Goal: Task Accomplishment & Management: Manage account settings

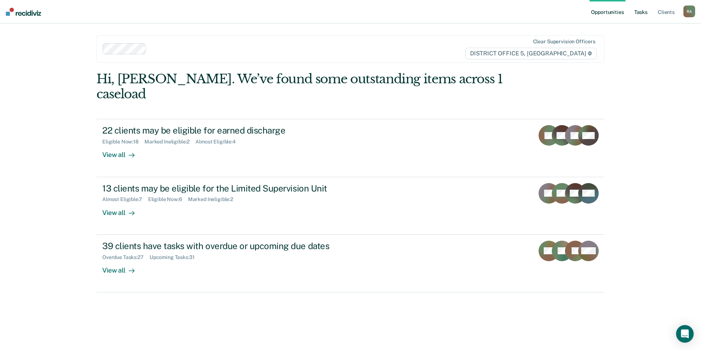
click at [636, 10] on link "Tasks" at bounding box center [641, 11] width 16 height 23
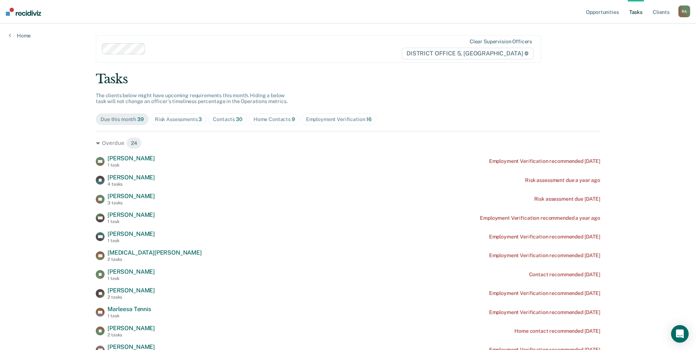
click at [270, 121] on div "Home Contacts 9" at bounding box center [273, 119] width 41 height 6
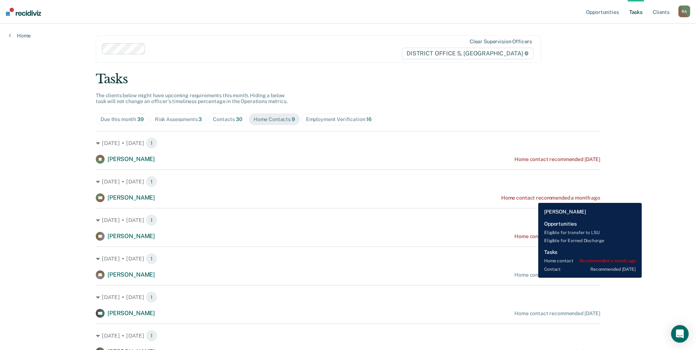
click at [533, 197] on div "Home contact recommended a month ago" at bounding box center [550, 198] width 99 height 6
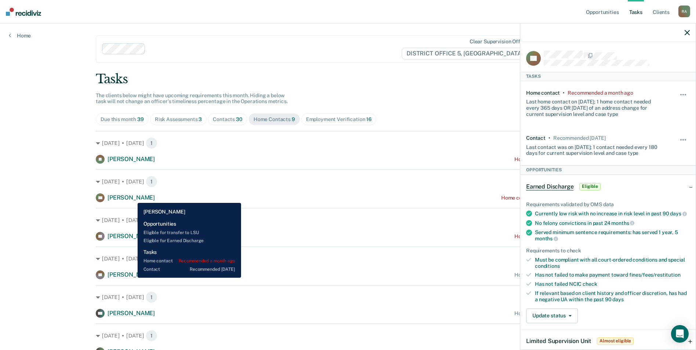
click at [132, 197] on span "[PERSON_NAME]" at bounding box center [130, 197] width 47 height 7
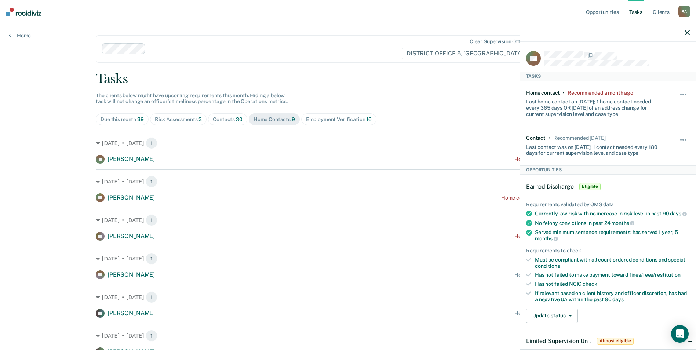
click at [508, 98] on div "Tasks The clients below might have upcoming requirements this month. Hiding a b…" at bounding box center [348, 260] width 504 height 376
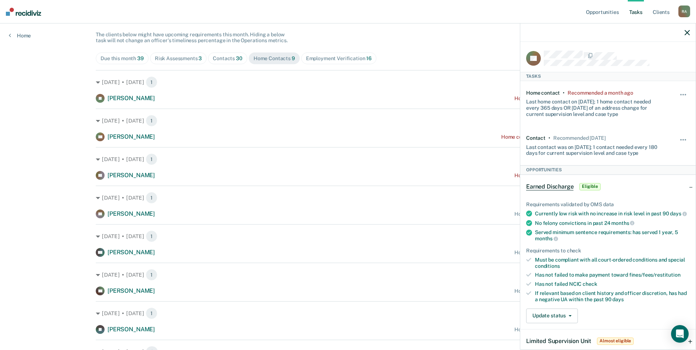
scroll to position [73, 0]
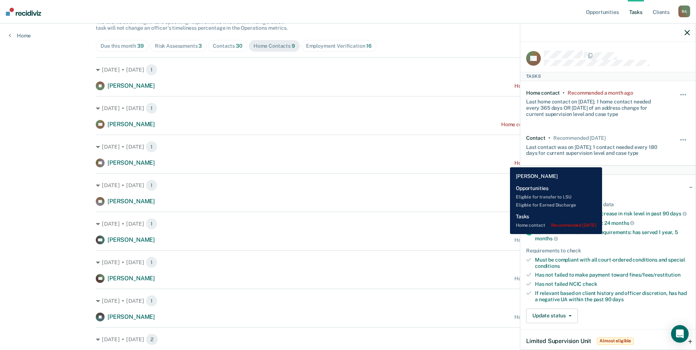
click at [504, 162] on div "[PERSON_NAME] Home contact recommended [DATE]" at bounding box center [348, 162] width 504 height 9
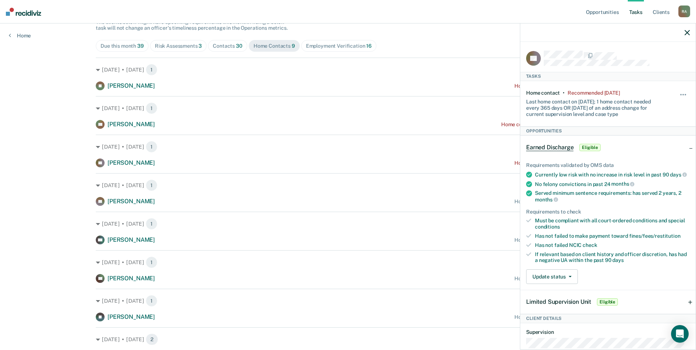
scroll to position [110, 0]
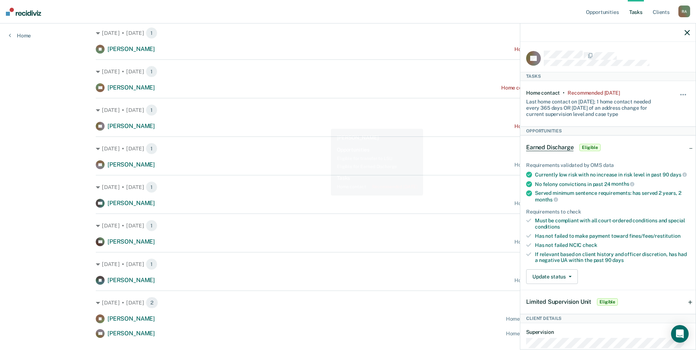
click at [322, 118] on div "[DATE] • [DATE] 1 [PERSON_NAME] Home contact recommended [DATE]" at bounding box center [348, 114] width 504 height 33
click at [685, 33] on icon "button" at bounding box center [686, 32] width 5 height 5
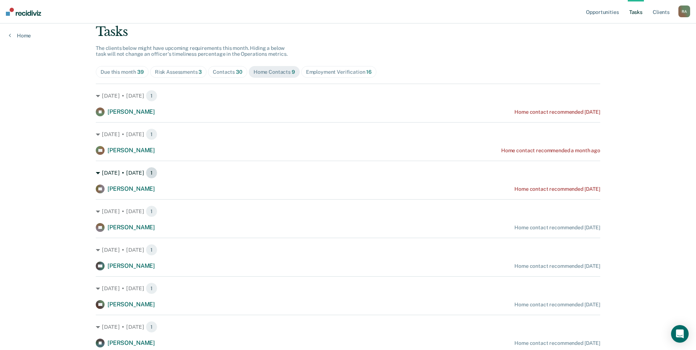
scroll to position [73, 0]
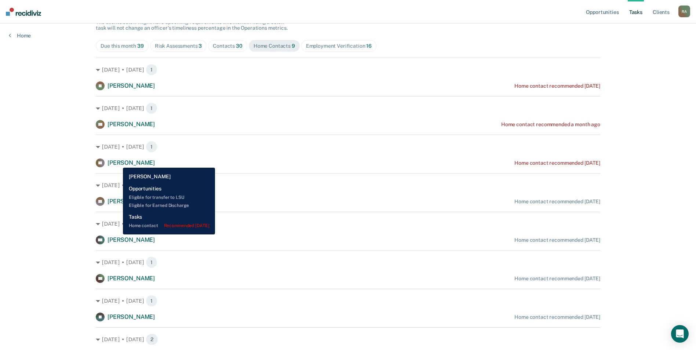
click at [117, 162] on span "[PERSON_NAME]" at bounding box center [130, 162] width 47 height 7
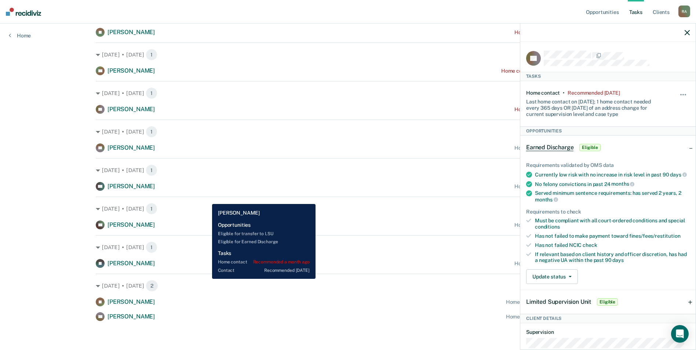
scroll to position [127, 0]
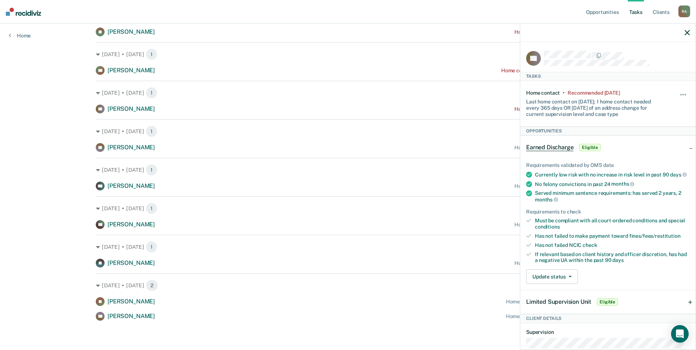
click at [689, 33] on icon "button" at bounding box center [686, 32] width 5 height 5
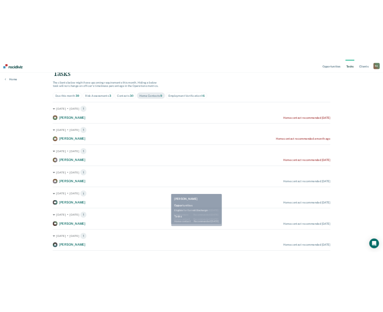
scroll to position [0, 0]
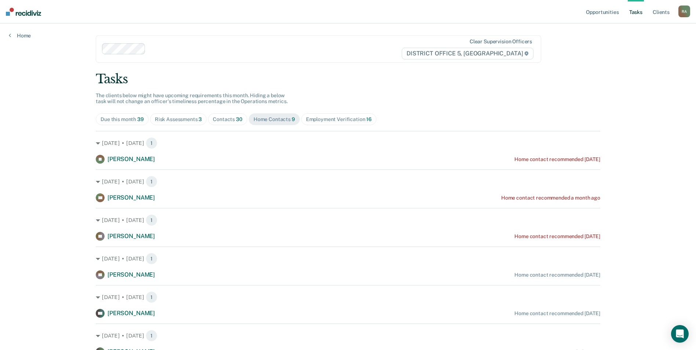
click at [223, 118] on div "Contacts 30" at bounding box center [228, 119] width 30 height 6
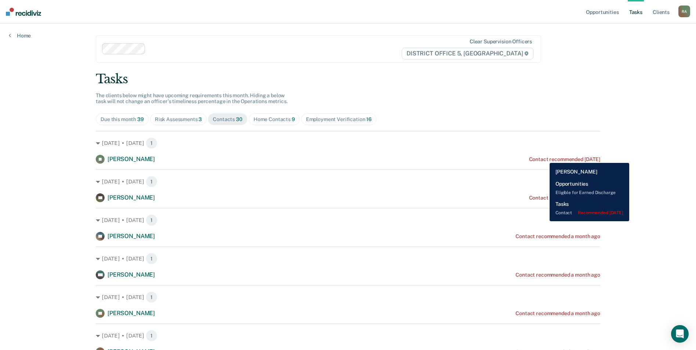
click at [544, 157] on div "Contact recommended [DATE]" at bounding box center [564, 159] width 71 height 6
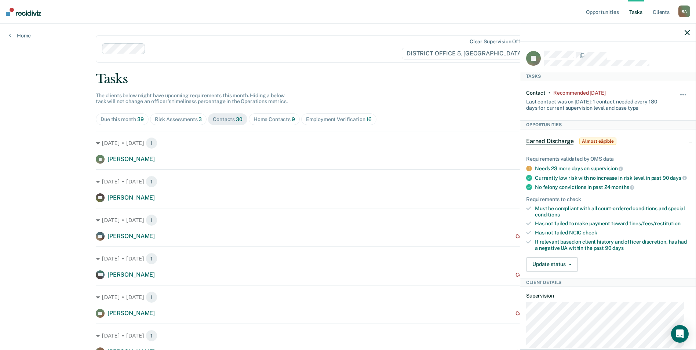
click at [685, 34] on icon "button" at bounding box center [686, 32] width 5 height 5
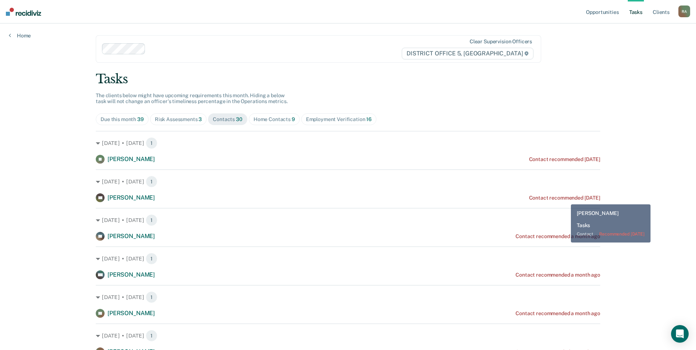
click at [564, 199] on div "Contact recommended [DATE]" at bounding box center [564, 198] width 71 height 6
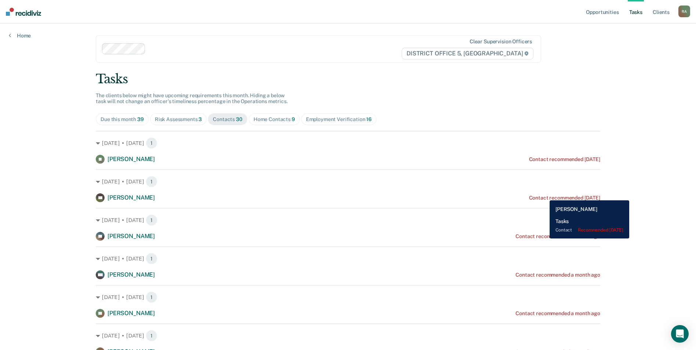
click at [544, 195] on div "Contact recommended [DATE]" at bounding box center [564, 198] width 71 height 6
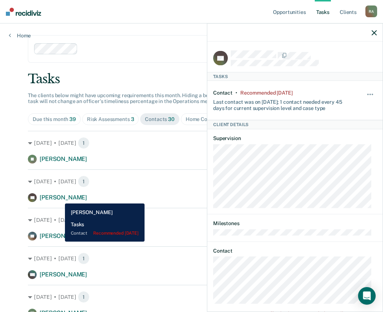
click at [59, 198] on span "[PERSON_NAME]" at bounding box center [63, 197] width 47 height 7
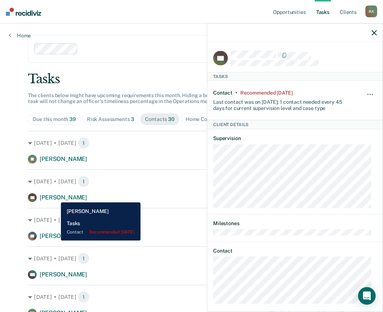
click at [55, 197] on span "[PERSON_NAME]" at bounding box center [63, 197] width 47 height 7
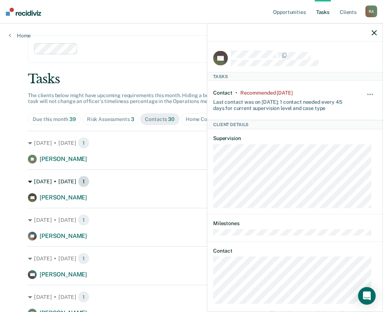
click at [51, 180] on div "[DATE] • [DATE] 1" at bounding box center [191, 182] width 327 height 12
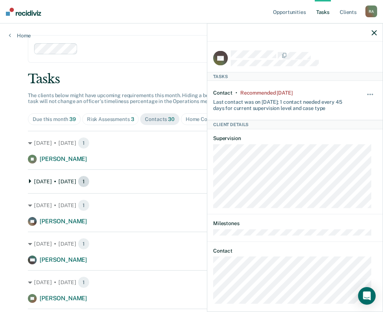
click at [55, 182] on div "[DATE] • [DATE] 1" at bounding box center [191, 182] width 327 height 12
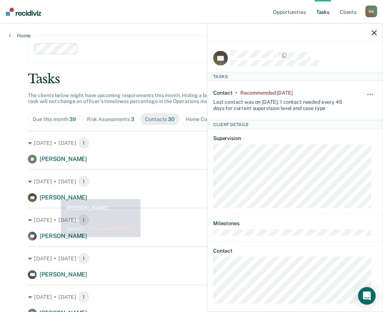
click at [55, 194] on span "[PERSON_NAME]" at bounding box center [63, 197] width 47 height 7
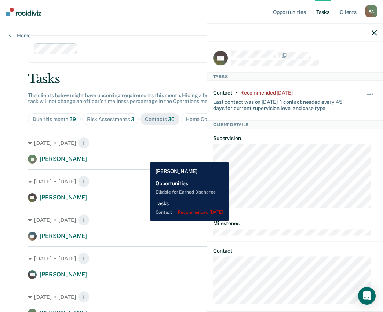
scroll to position [37, 0]
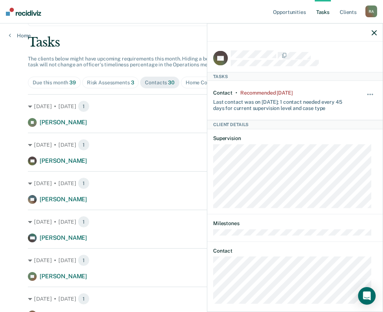
click at [373, 32] on icon "button" at bounding box center [374, 32] width 5 height 5
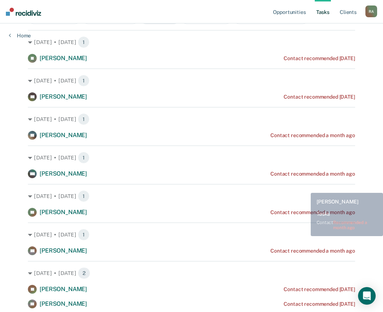
scroll to position [110, 0]
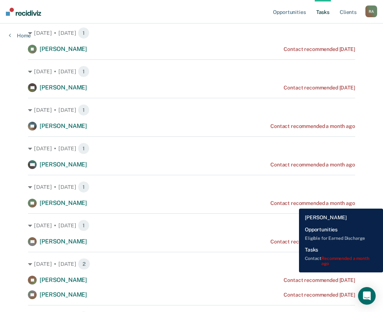
click at [293, 203] on div "Contact recommended a month ago" at bounding box center [312, 203] width 85 height 6
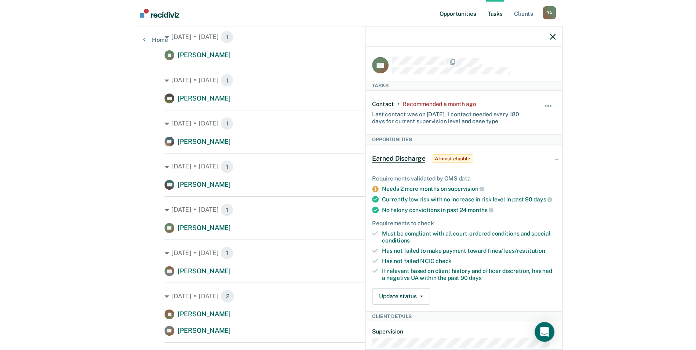
scroll to position [0, 0]
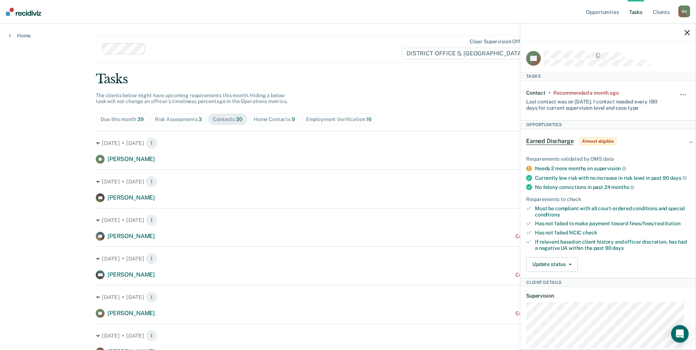
click at [276, 121] on div "Home Contacts 9" at bounding box center [273, 119] width 41 height 6
click at [270, 117] on div "Home Contacts 9" at bounding box center [273, 119] width 41 height 6
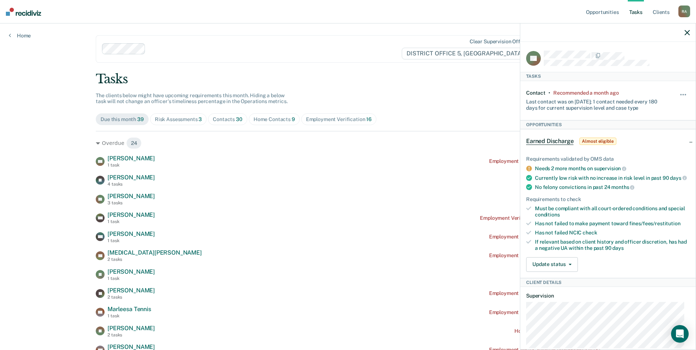
click at [272, 117] on div "Home Contacts 9" at bounding box center [273, 119] width 41 height 6
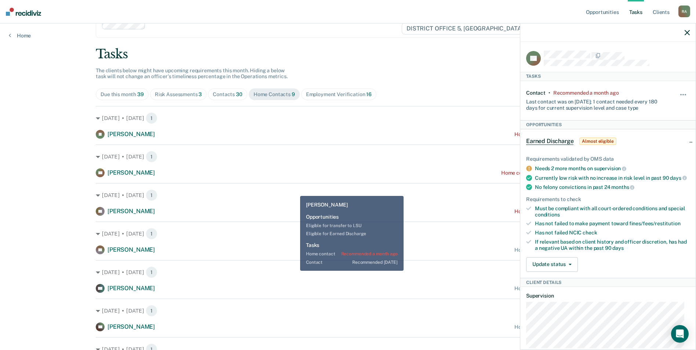
scroll to position [73, 0]
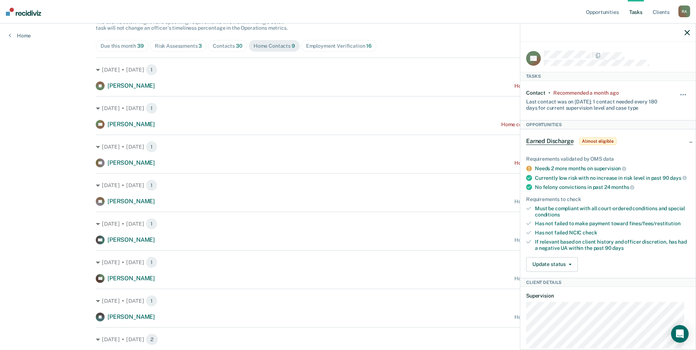
click at [687, 35] on icon "button" at bounding box center [686, 32] width 5 height 5
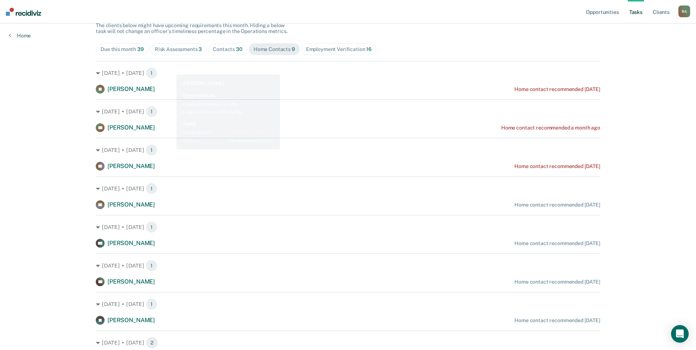
scroll to position [0, 0]
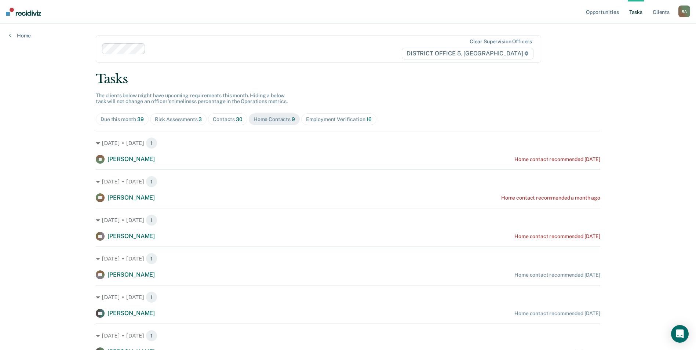
click at [216, 116] on div "Contacts 30" at bounding box center [228, 119] width 30 height 6
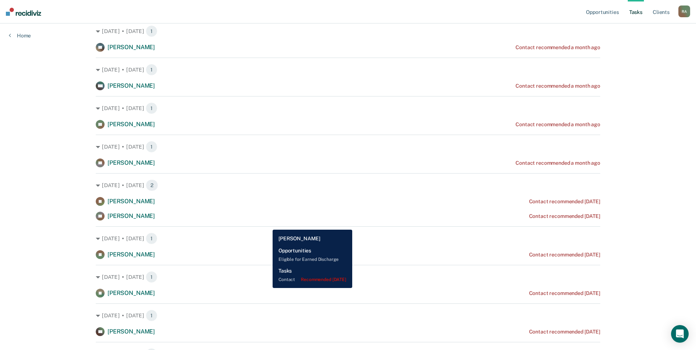
scroll to position [183, 0]
